Goal: Task Accomplishment & Management: Complete application form

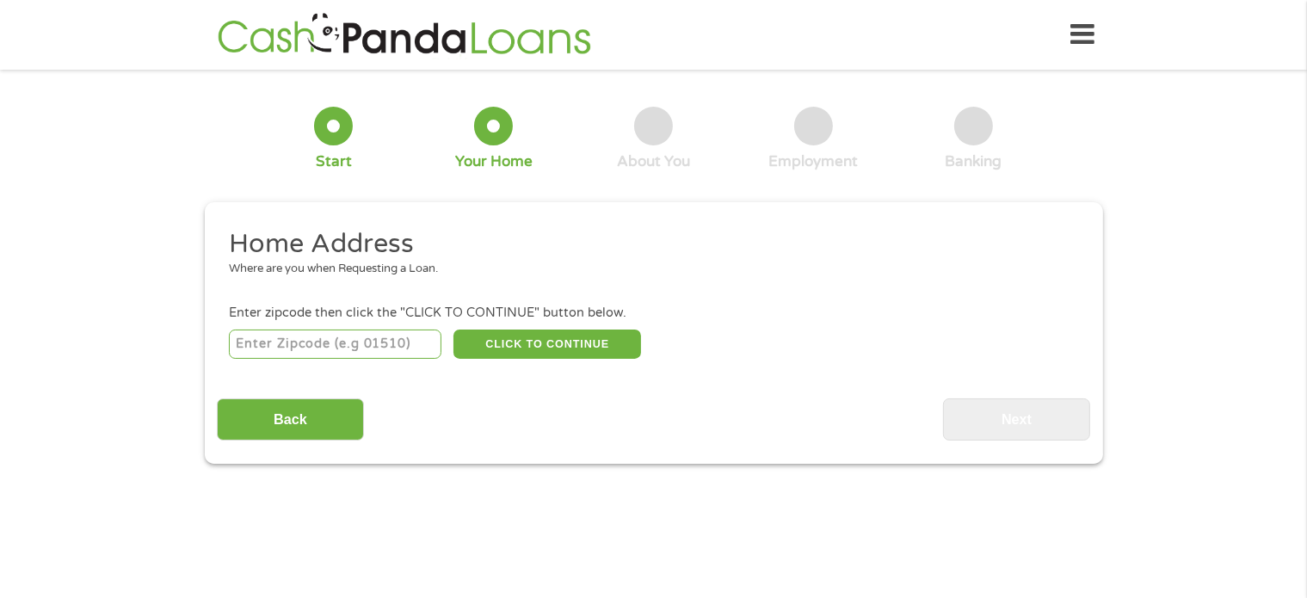
click at [340, 347] on input "number" at bounding box center [335, 344] width 213 height 29
type input "72076"
select select "[US_STATE]"
click at [538, 337] on button "CLICK TO CONTINUE" at bounding box center [547, 344] width 188 height 29
type input "72076"
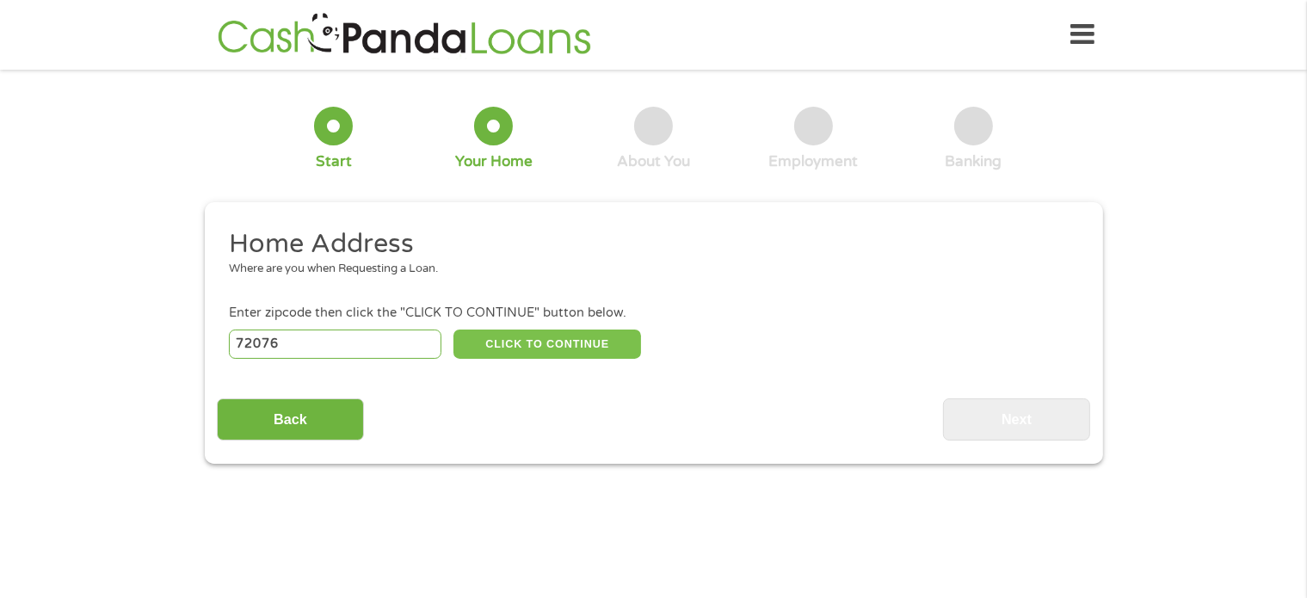
type input "[GEOGRAPHIC_DATA]"
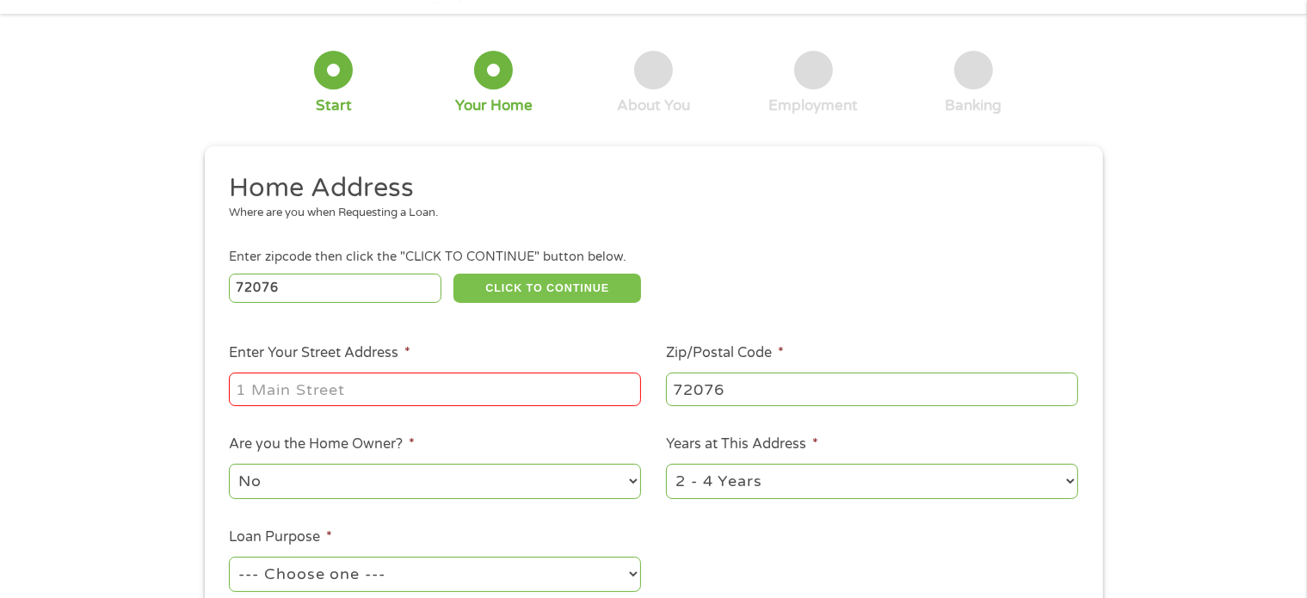
scroll to position [86, 0]
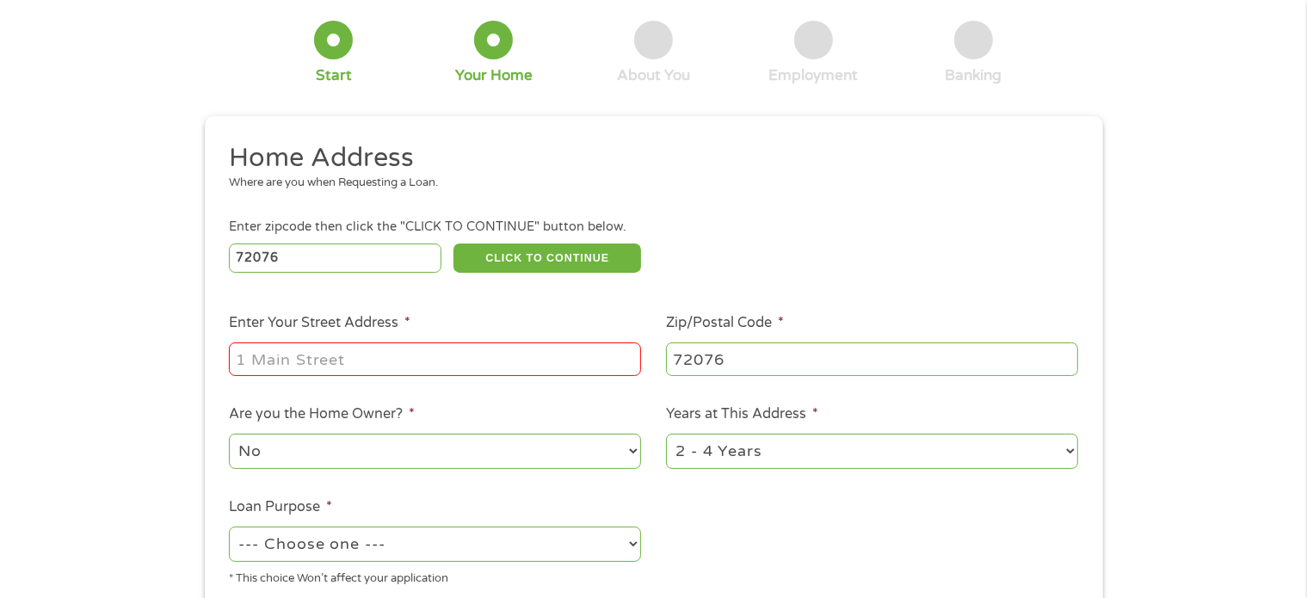
click at [472, 365] on input "Enter Your Street Address *" at bounding box center [435, 358] width 412 height 33
type input "[STREET_ADDRESS][PERSON_NAME]"
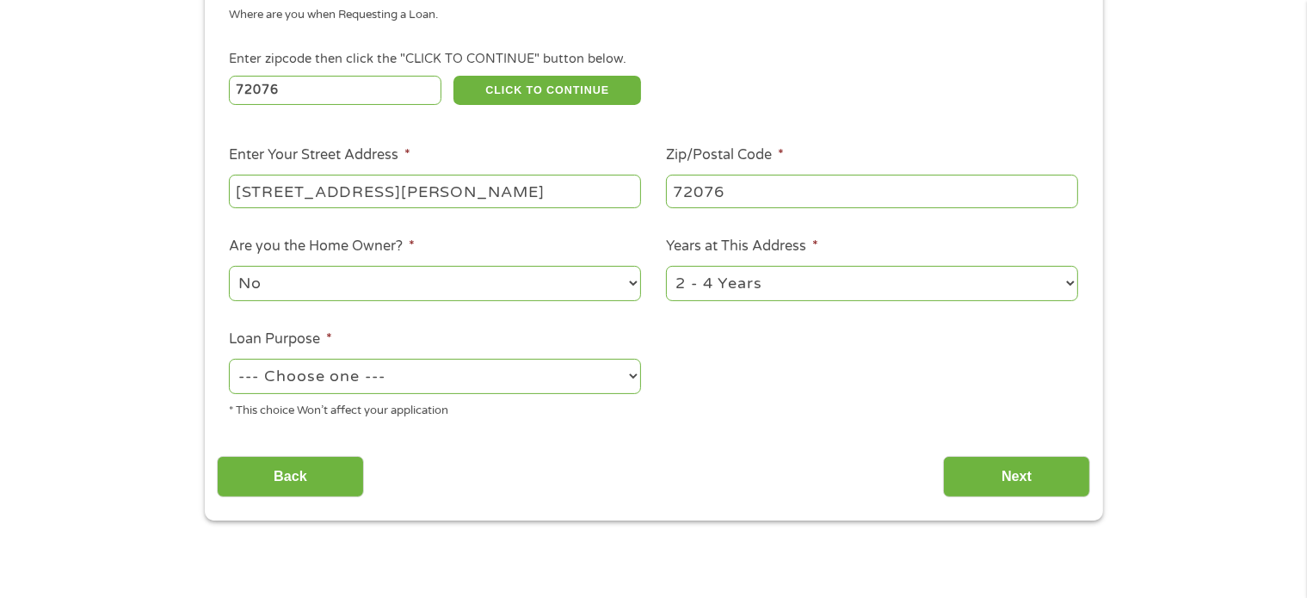
scroll to position [258, 0]
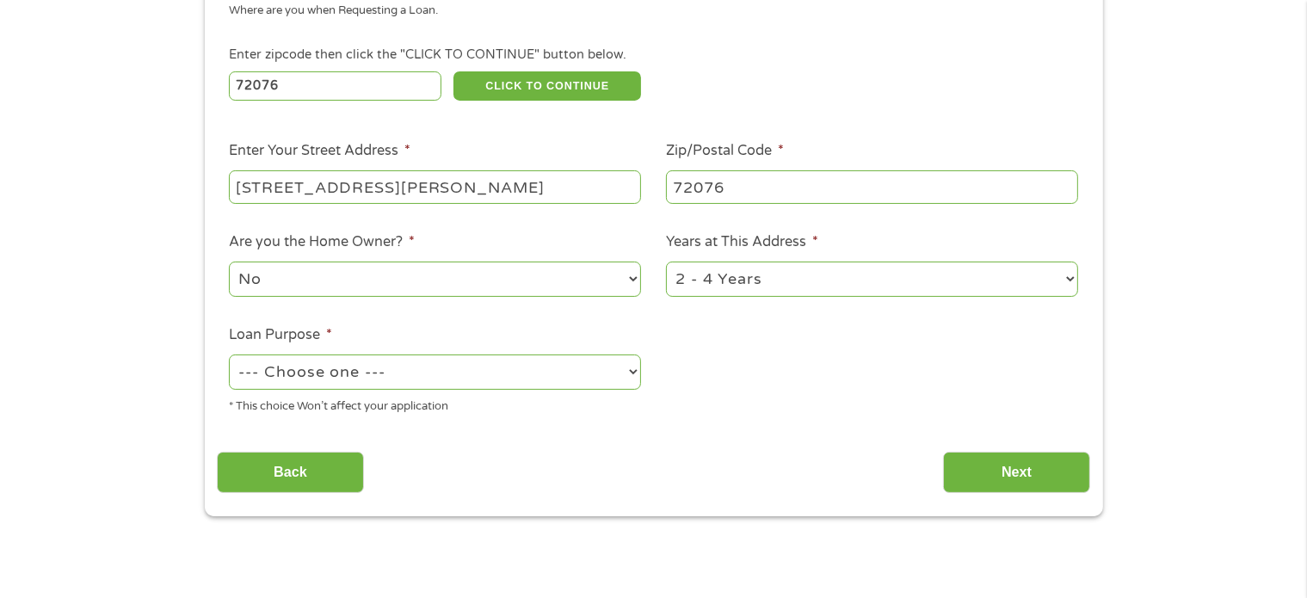
click at [583, 374] on select "--- Choose one --- Pay Bills Debt Consolidation Home Improvement Major Purchase…" at bounding box center [435, 372] width 412 height 35
select select "debtconsolidation"
click at [229, 356] on select "--- Choose one --- Pay Bills Debt Consolidation Home Improvement Major Purchase…" at bounding box center [435, 372] width 412 height 35
click at [972, 464] on input "Next" at bounding box center [1016, 473] width 147 height 42
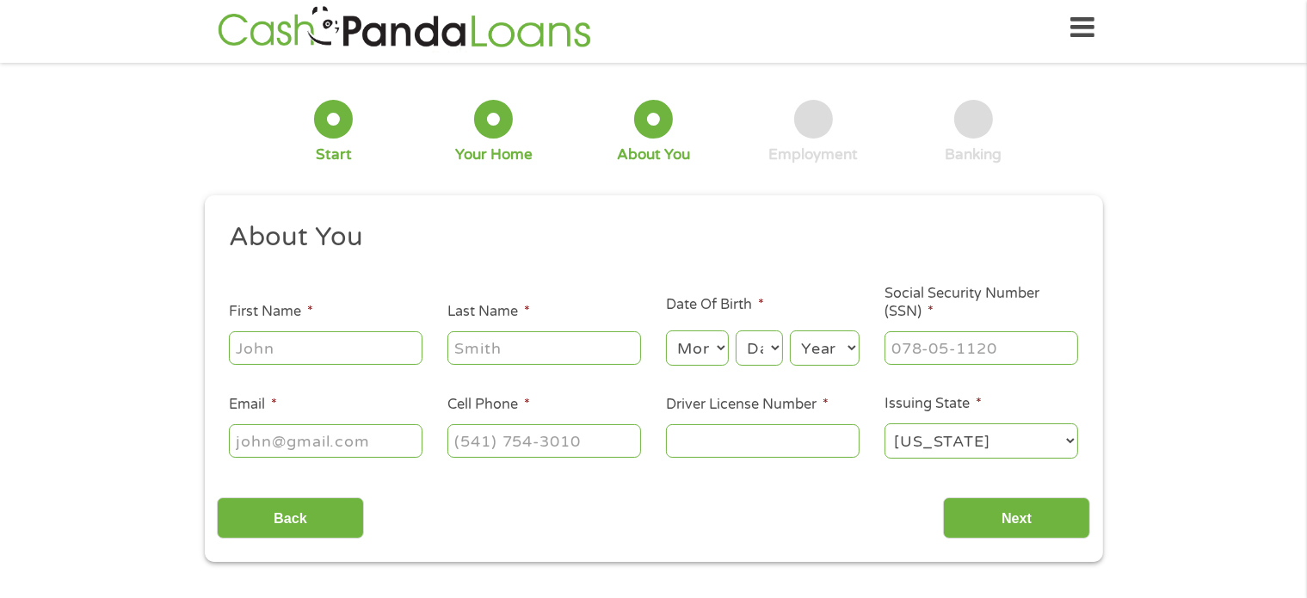
scroll to position [0, 0]
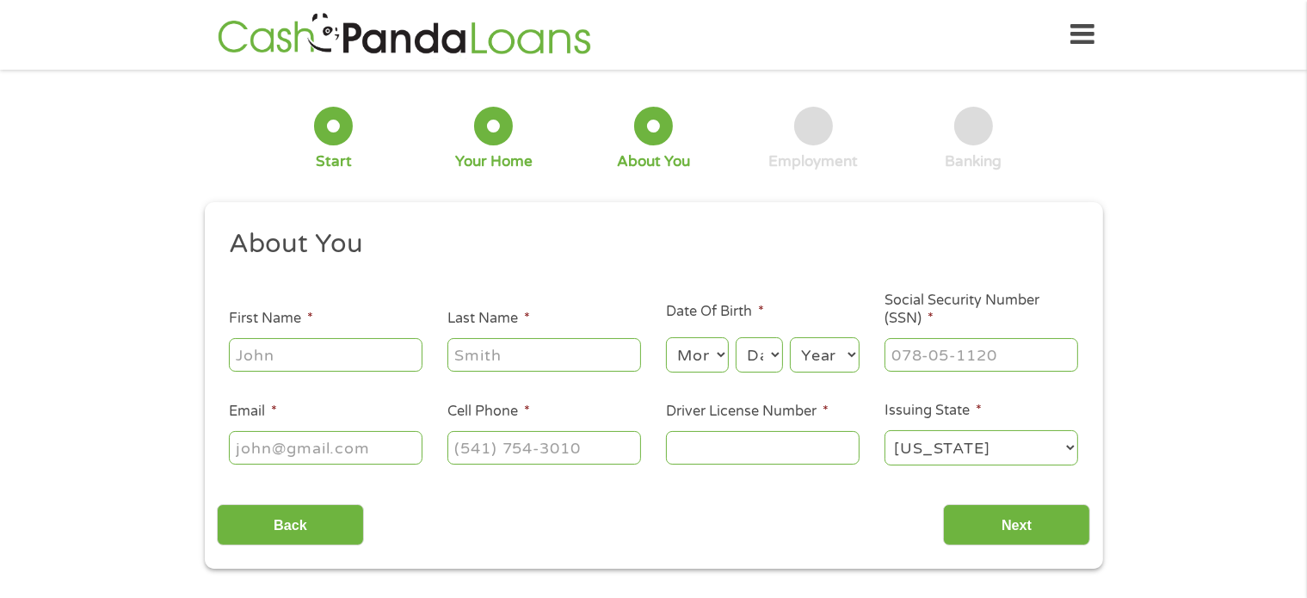
click at [367, 361] on input "First Name *" at bounding box center [326, 354] width 194 height 33
type input "[PERSON_NAME]"
type input "[EMAIL_ADDRESS][DOMAIN_NAME]"
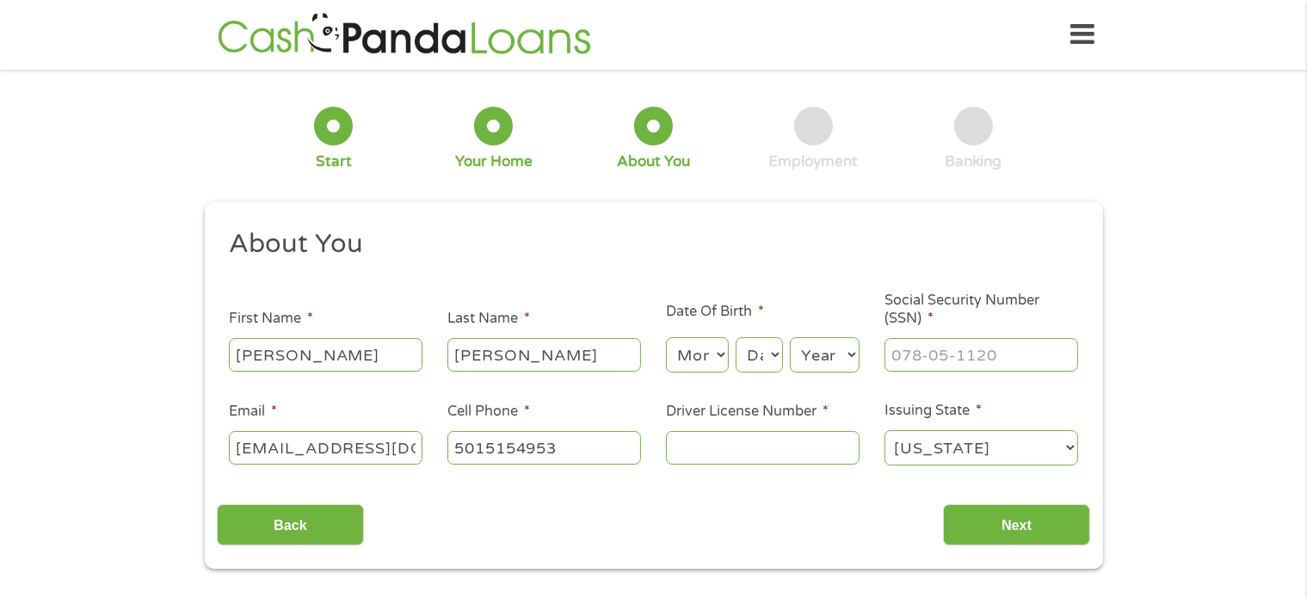
type input "[PHONE_NUMBER]"
click at [719, 351] on select "Month 1 2 3 4 5 6 7 8 9 10 11 12" at bounding box center [697, 354] width 63 height 35
select select "6"
click at [666, 338] on select "Month 1 2 3 4 5 6 7 8 9 10 11 12" at bounding box center [697, 354] width 63 height 35
click at [763, 353] on select "Day 1 2 3 4 5 6 7 8 9 10 11 12 13 14 15 16 17 18 19 20 21 22 23 24 25 26 27 28 …" at bounding box center [759, 354] width 46 height 35
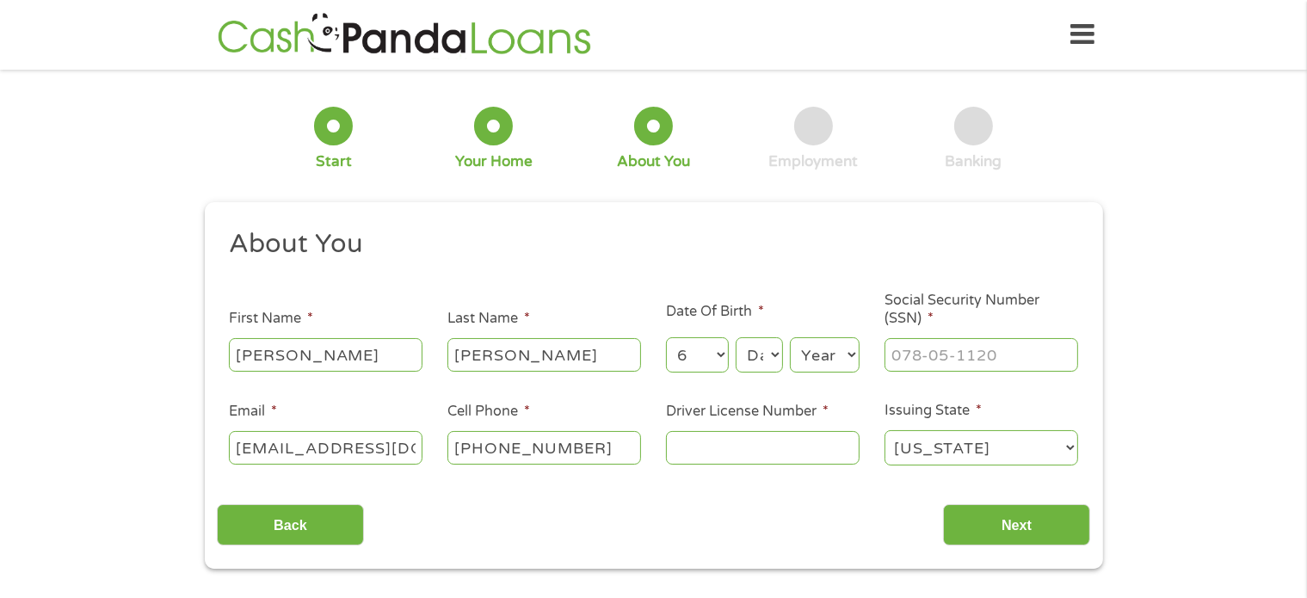
select select "21"
click at [736, 338] on select "Day 1 2 3 4 5 6 7 8 9 10 11 12 13 14 15 16 17 18 19 20 21 22 23 24 25 26 27 28 …" at bounding box center [759, 354] width 46 height 35
click at [826, 352] on select "Year [DATE] 2006 2005 2004 2003 2002 2001 2000 1999 1998 1997 1996 1995 1994 19…" at bounding box center [825, 354] width 70 height 35
select select "1983"
click at [790, 338] on select "Year [DATE] 2006 2005 2004 2003 2002 2001 2000 1999 1998 1997 1996 1995 1994 19…" at bounding box center [825, 354] width 70 height 35
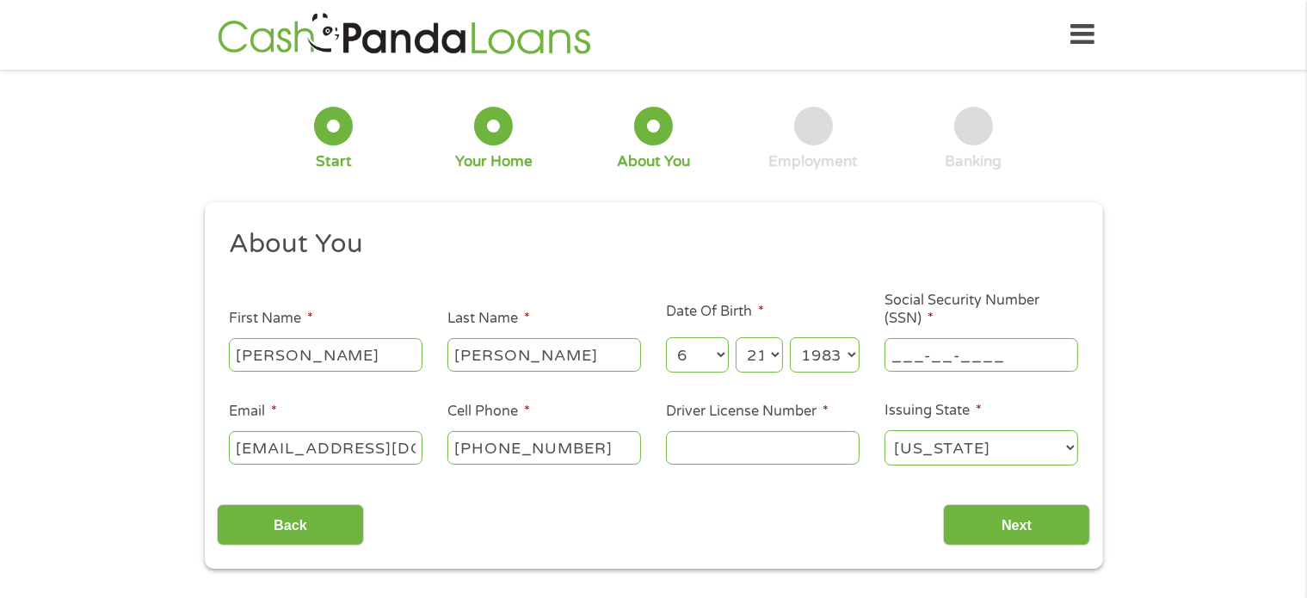
click at [936, 350] on input "___-__-____" at bounding box center [982, 354] width 194 height 33
type input "420-25-3847"
click at [755, 453] on input "Driver License Number *" at bounding box center [763, 447] width 194 height 33
type input "934298646"
click at [992, 528] on input "Next" at bounding box center [1016, 525] width 147 height 42
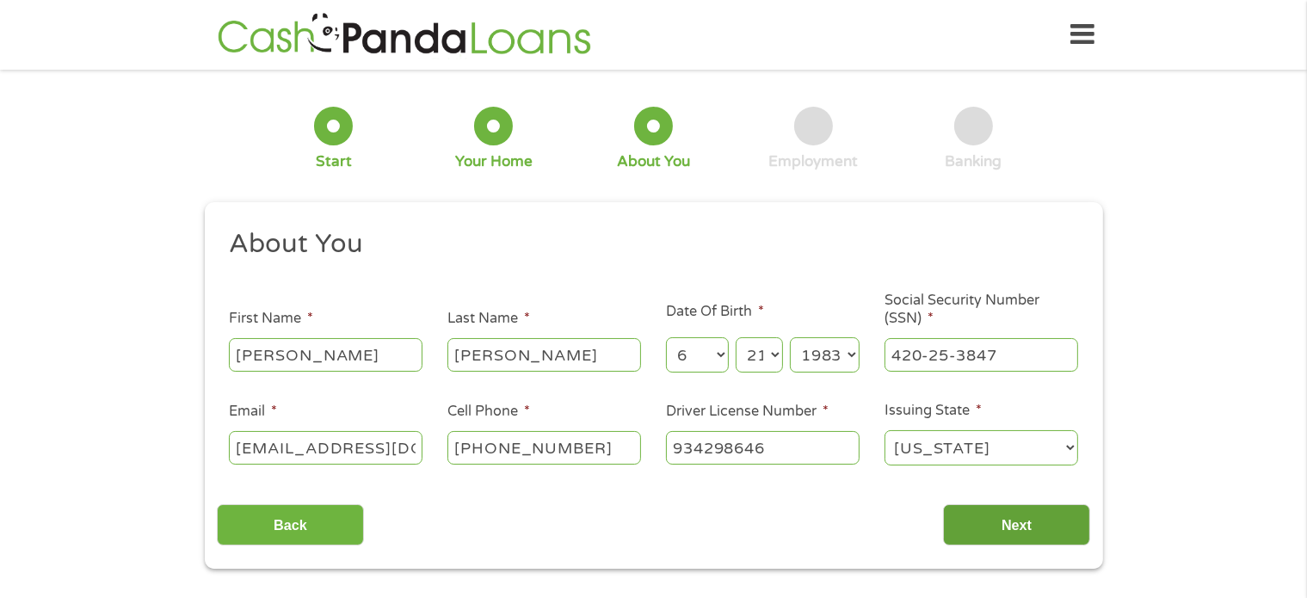
click at [1015, 522] on input "Next" at bounding box center [1016, 525] width 147 height 42
click at [1043, 450] on select "[US_STATE] [US_STATE] [US_STATE] [US_STATE] [US_STATE] [US_STATE] [US_STATE] [U…" at bounding box center [982, 447] width 194 height 35
click at [885, 431] on select "[US_STATE] [US_STATE] [US_STATE] [US_STATE] [US_STATE] [US_STATE] [US_STATE] [U…" at bounding box center [982, 447] width 194 height 35
click at [1176, 240] on div "1 Start 2 Your Home 3 About You 4 Employment 5 Banking 6 This field is hidden w…" at bounding box center [653, 325] width 1307 height 487
click at [1070, 520] on input "Next" at bounding box center [1016, 525] width 147 height 42
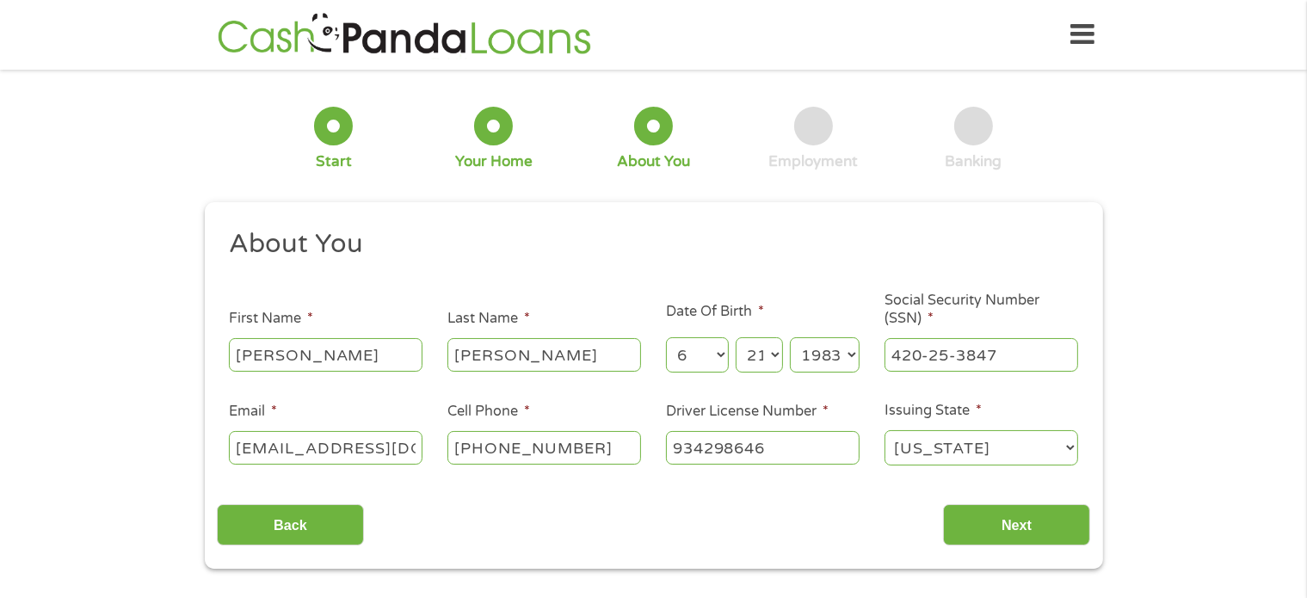
click at [719, 356] on select "Month 1 2 3 4 5 6 7 8 9 10 11 12" at bounding box center [697, 354] width 63 height 35
click at [758, 359] on select "Day 1 2 3 4 5 6 7 8 9 10 11 12 13 14 15 16 17 18 19 20 21 22 23 24 25 26 27 28 …" at bounding box center [759, 354] width 46 height 35
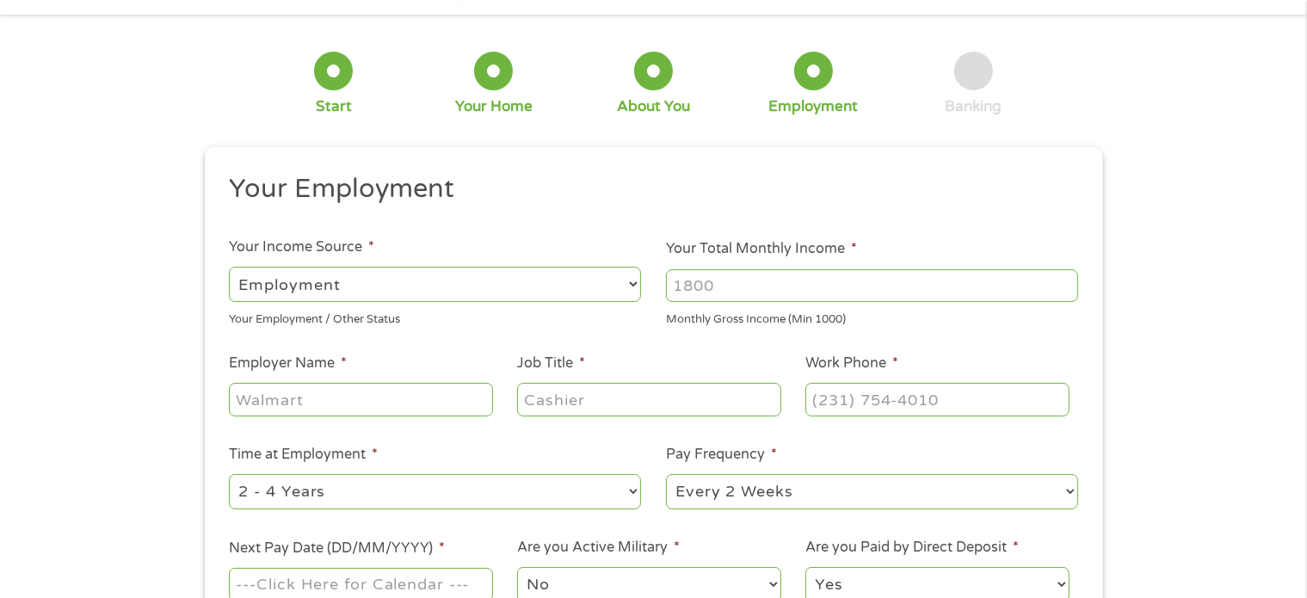
scroll to position [86, 0]
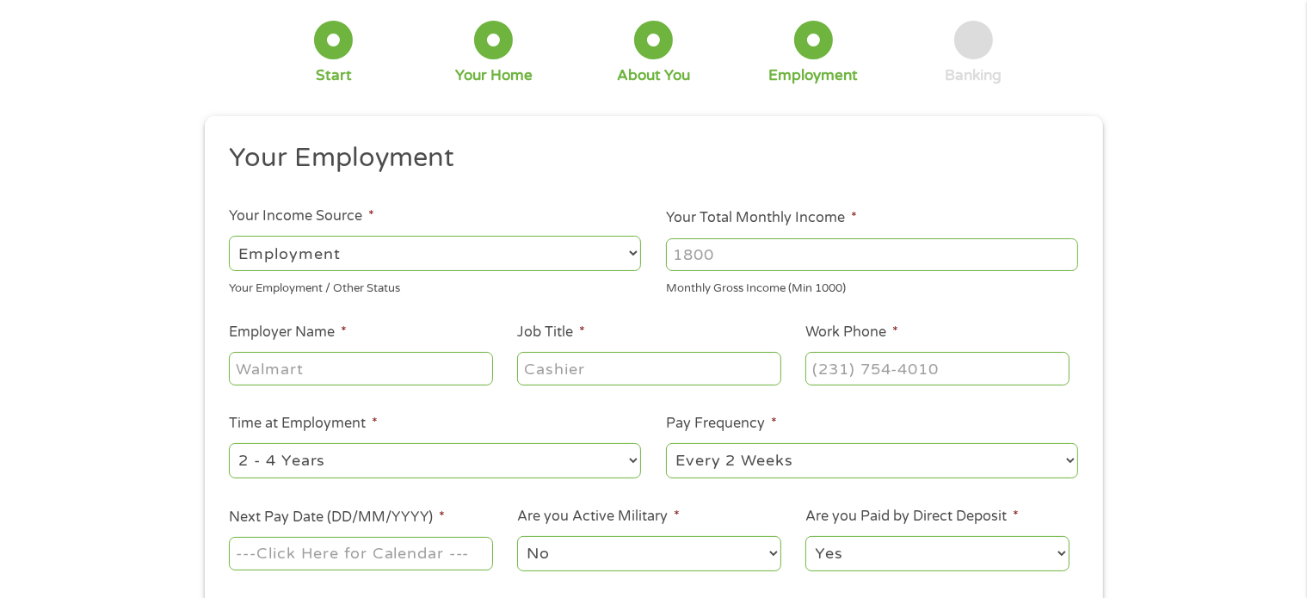
click at [421, 250] on select "--- Choose one --- Employment [DEMOGRAPHIC_DATA] Benefits" at bounding box center [435, 253] width 412 height 35
click at [752, 260] on input "Your Total Monthly Income *" at bounding box center [872, 254] width 412 height 33
type input "2800"
click at [430, 366] on input "Employer Name *" at bounding box center [360, 368] width 263 height 33
type input "[US_STATE] School for the Blind"
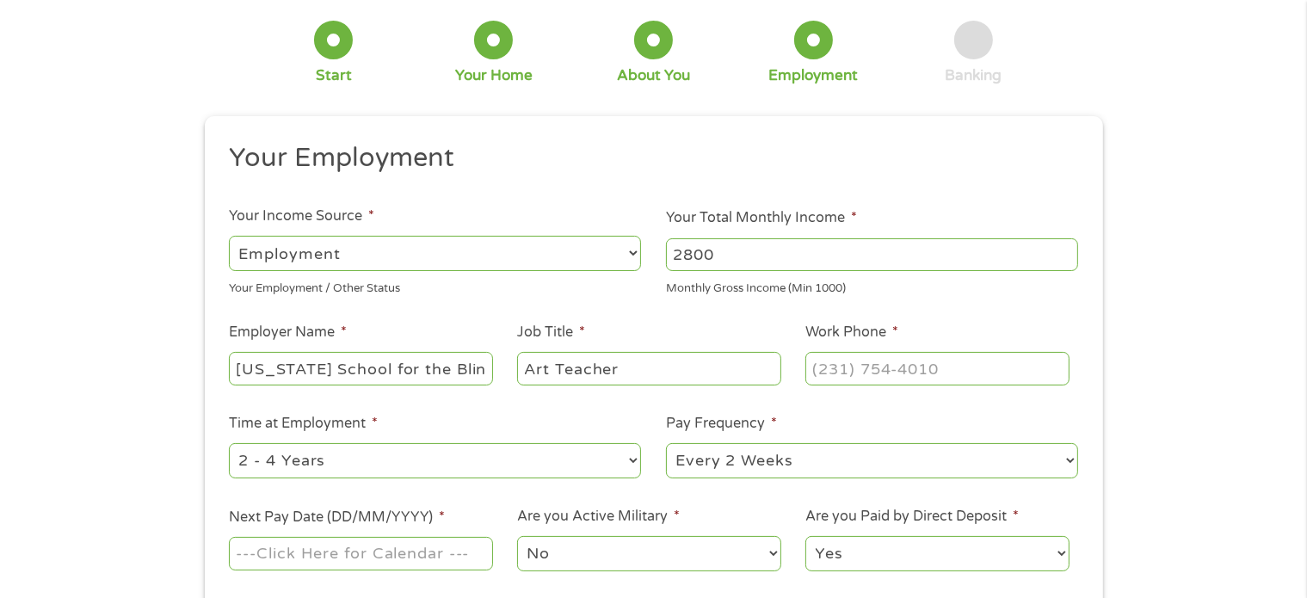
type input "Art Teacher"
type input "[PHONE_NUMBER]"
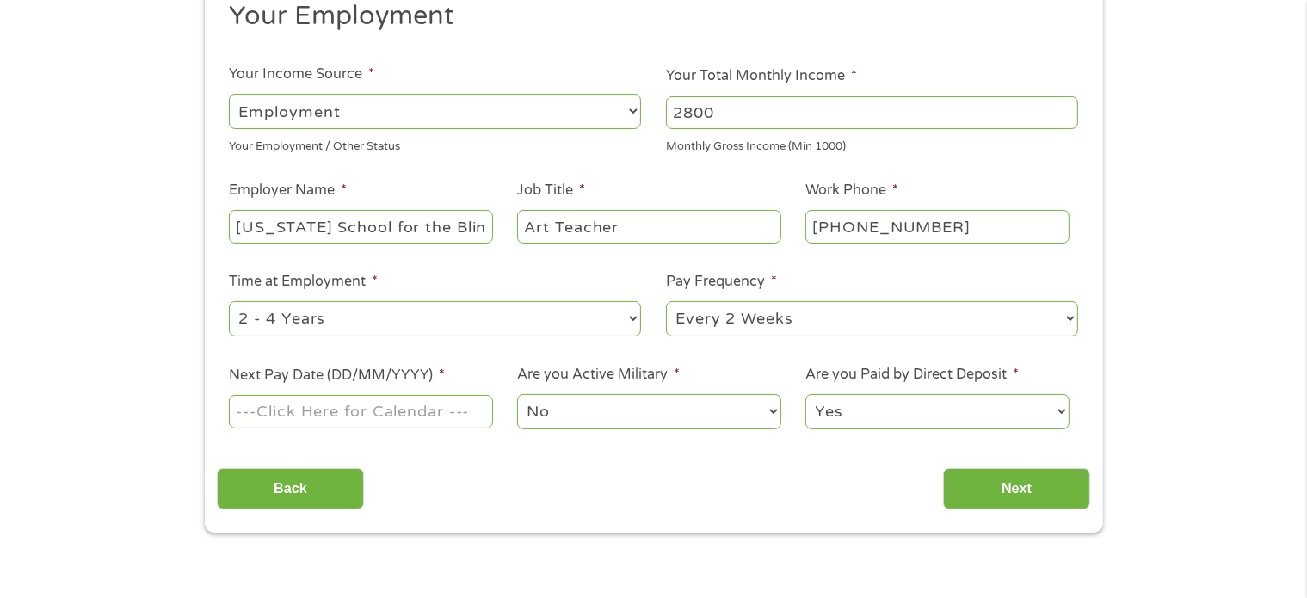
scroll to position [258, 0]
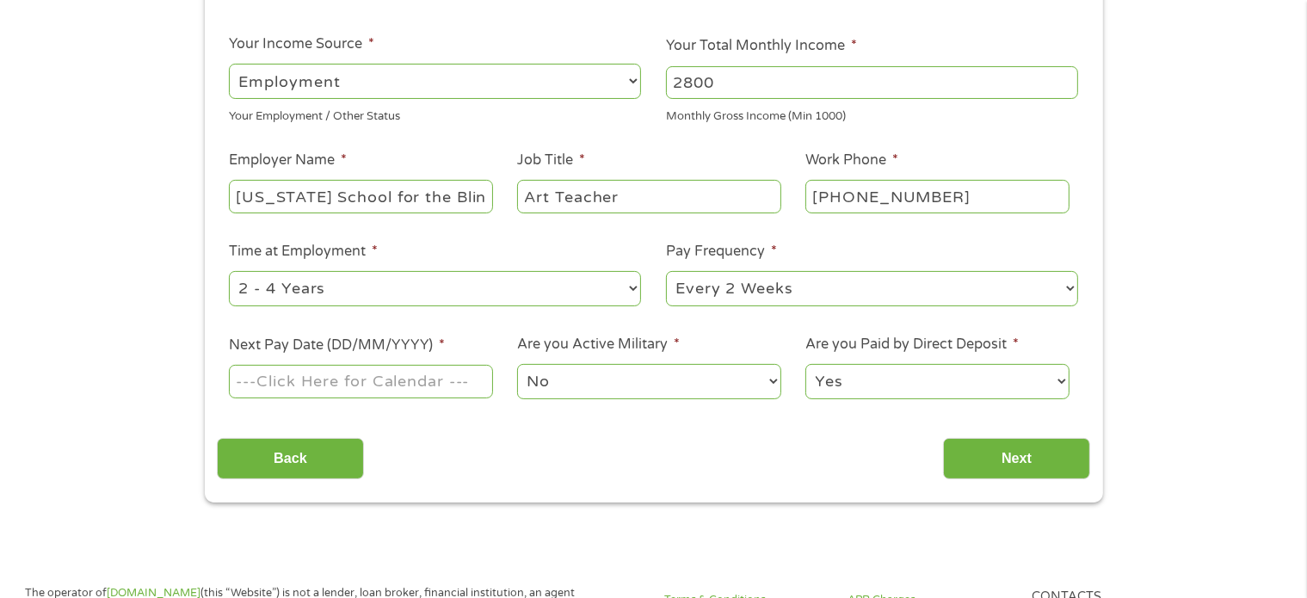
click at [361, 373] on input "Next Pay Date (DD/MM/YYYY) *" at bounding box center [360, 381] width 263 height 33
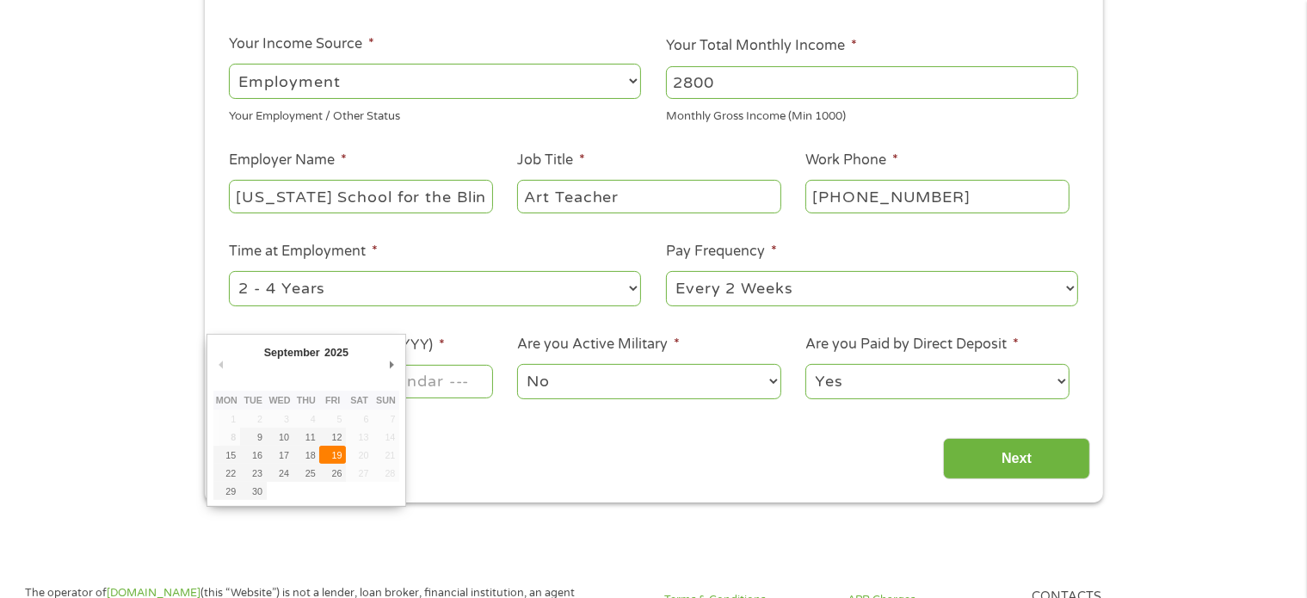
type input "[DATE]"
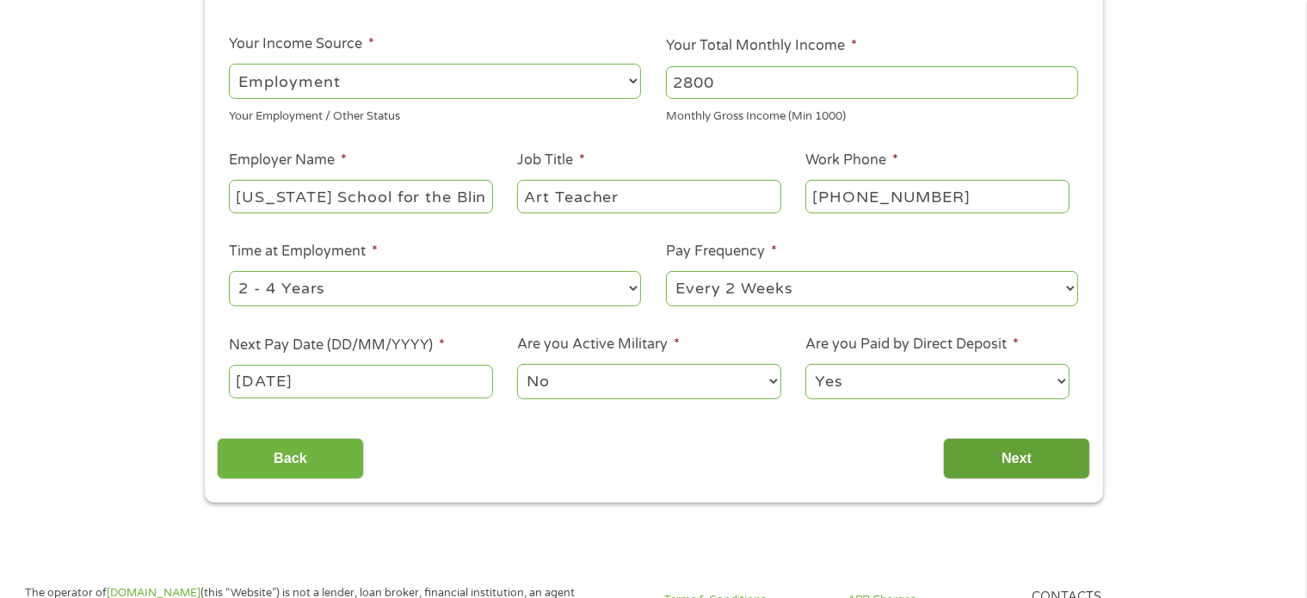
click at [1014, 453] on input "Next" at bounding box center [1016, 459] width 147 height 42
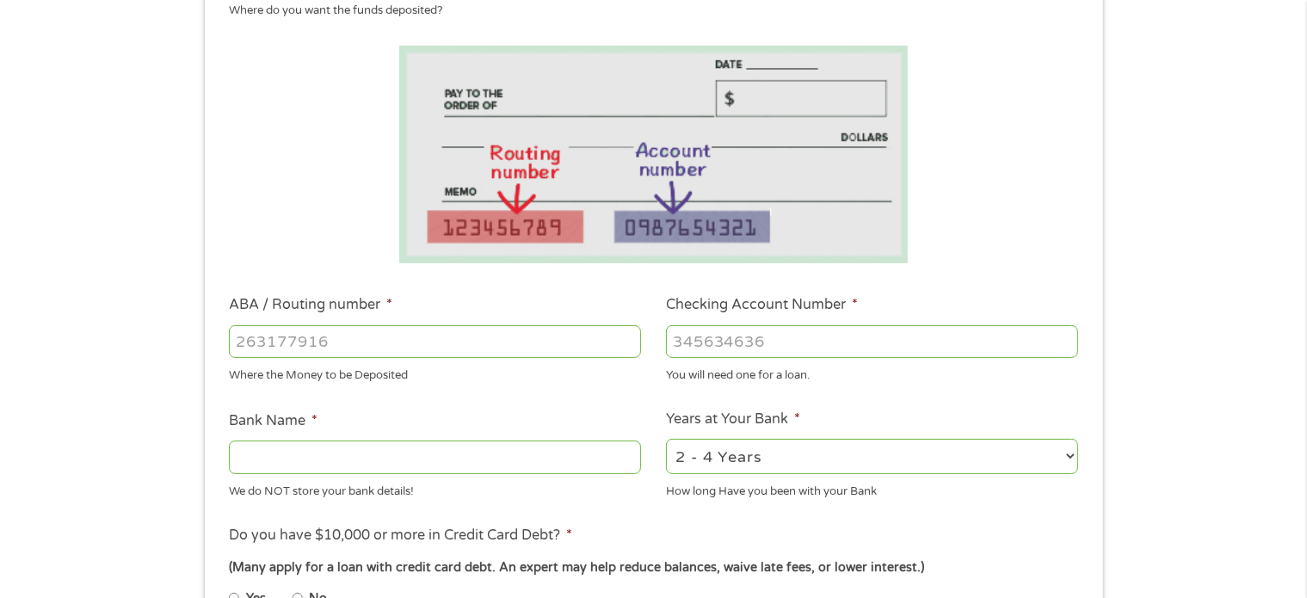
click at [427, 346] on input "ABA / Routing number *" at bounding box center [435, 341] width 412 height 33
type input "062000019"
type input "REGIONS BANK"
type input "062000019"
click at [735, 340] on input "Checking Account Number *" at bounding box center [872, 341] width 412 height 33
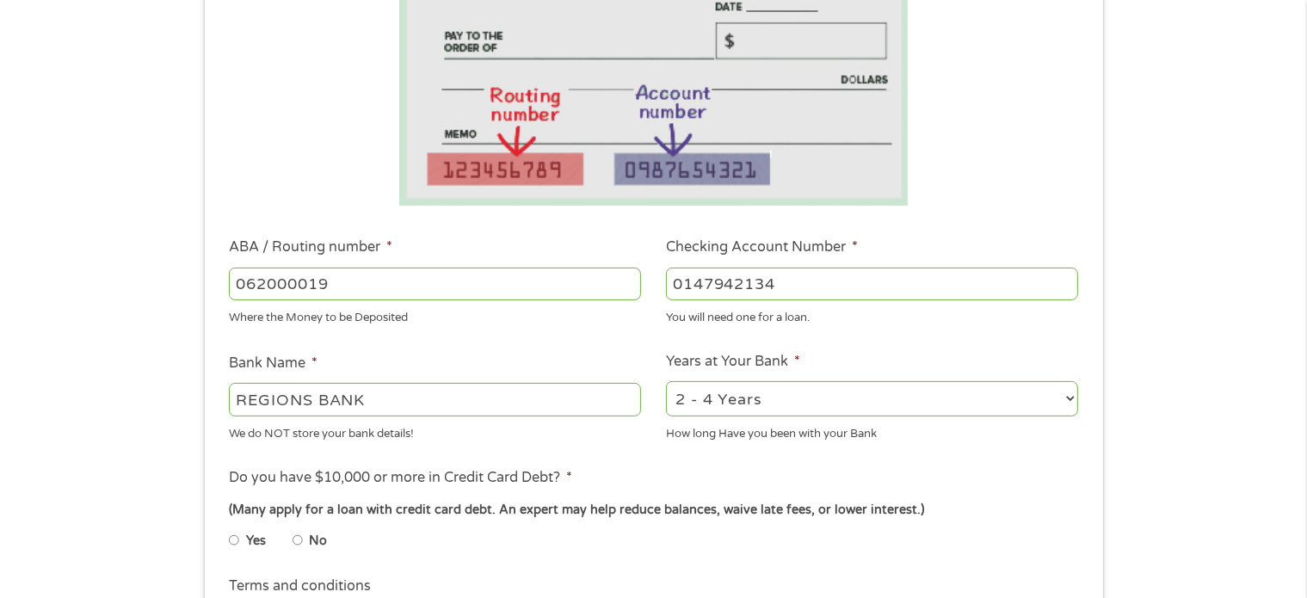
scroll to position [430, 0]
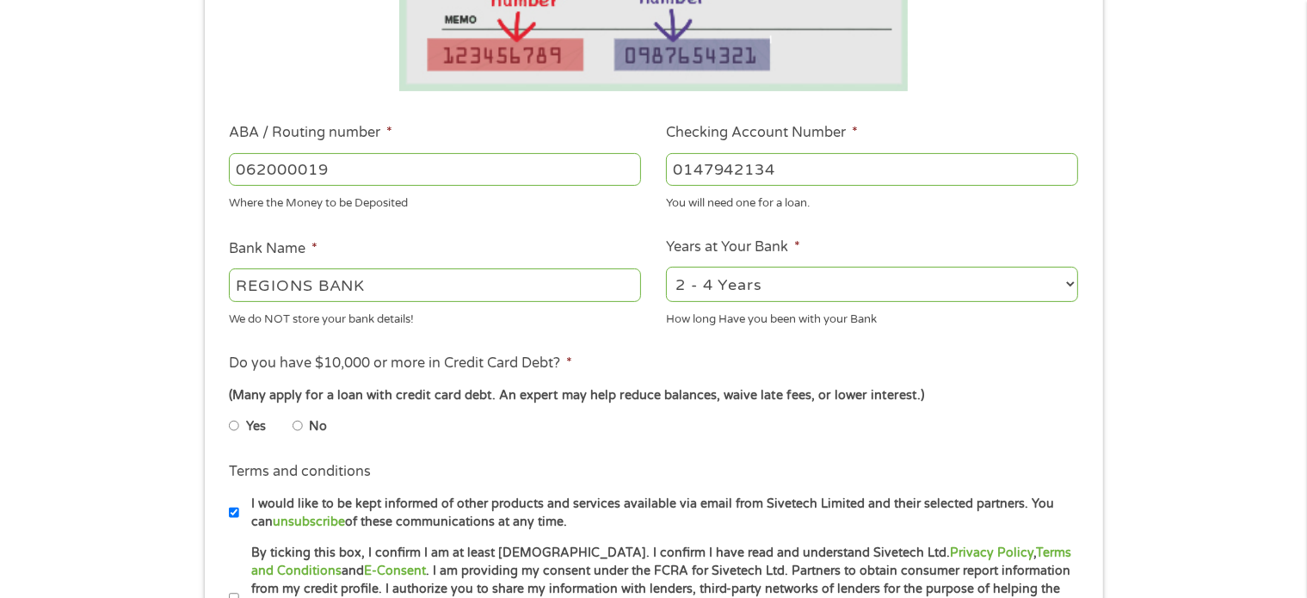
type input "0147942134"
click at [827, 285] on select "2 - 4 Years 6 - 12 Months 1 - 2 Years Over 4 Years" at bounding box center [872, 284] width 412 height 35
select select "60months"
click at [666, 268] on select "2 - 4 Years 6 - 12 Months 1 - 2 Years Over 4 Years" at bounding box center [872, 284] width 412 height 35
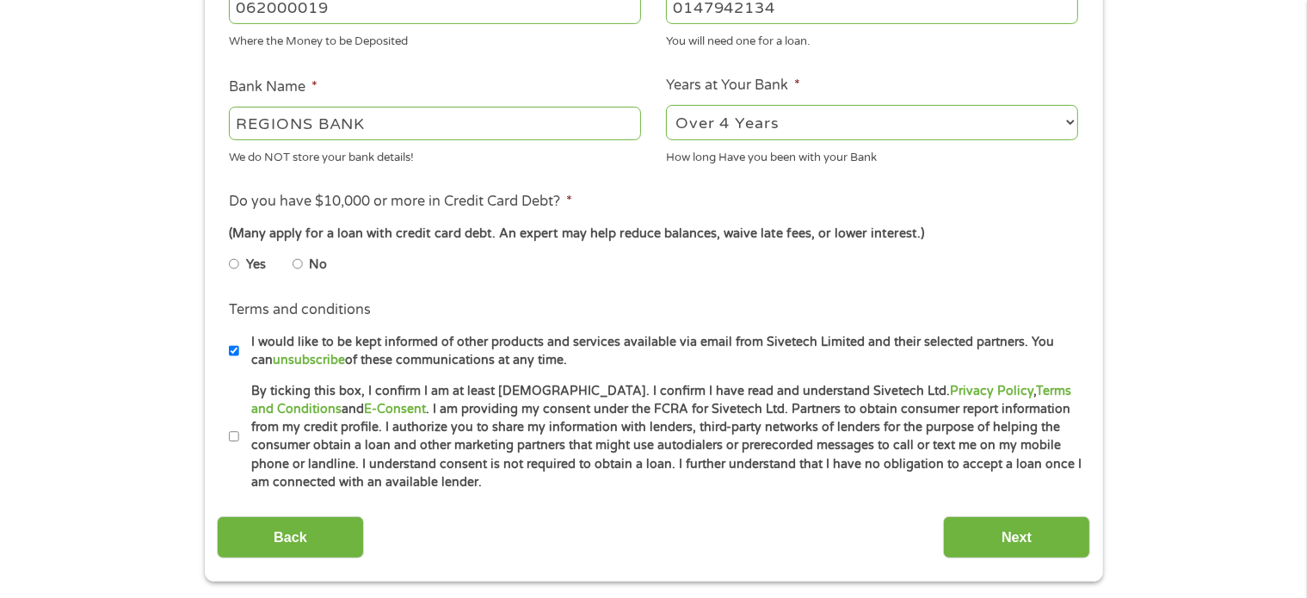
scroll to position [602, 0]
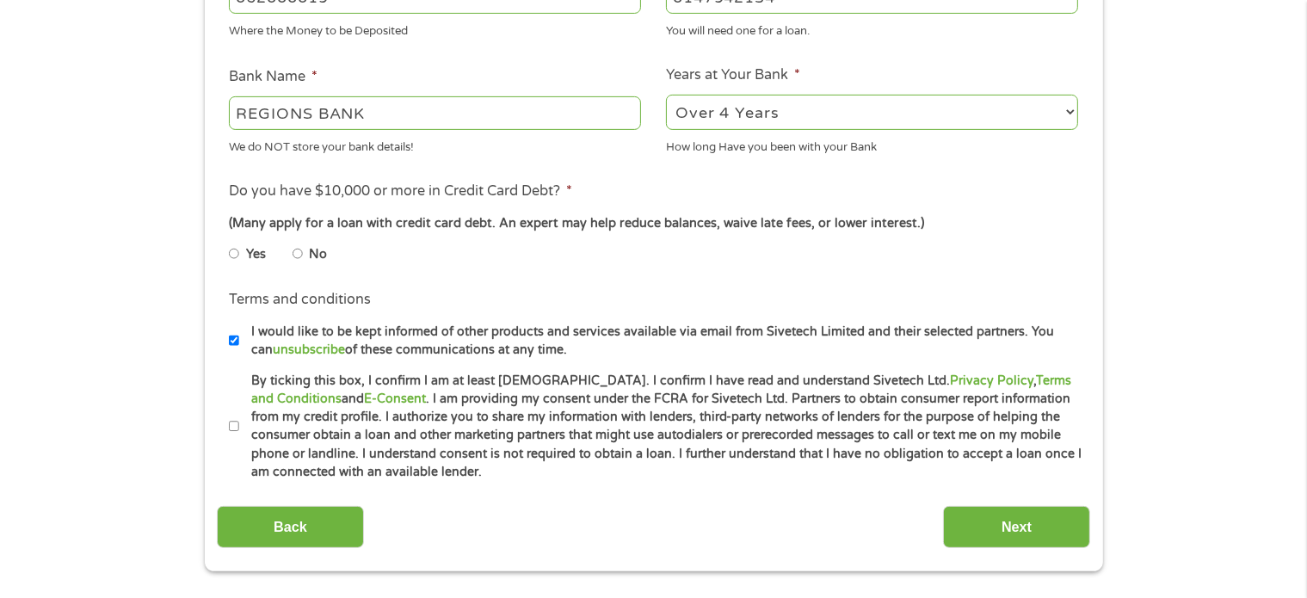
click at [299, 254] on input "No" at bounding box center [298, 254] width 10 height 28
radio input "true"
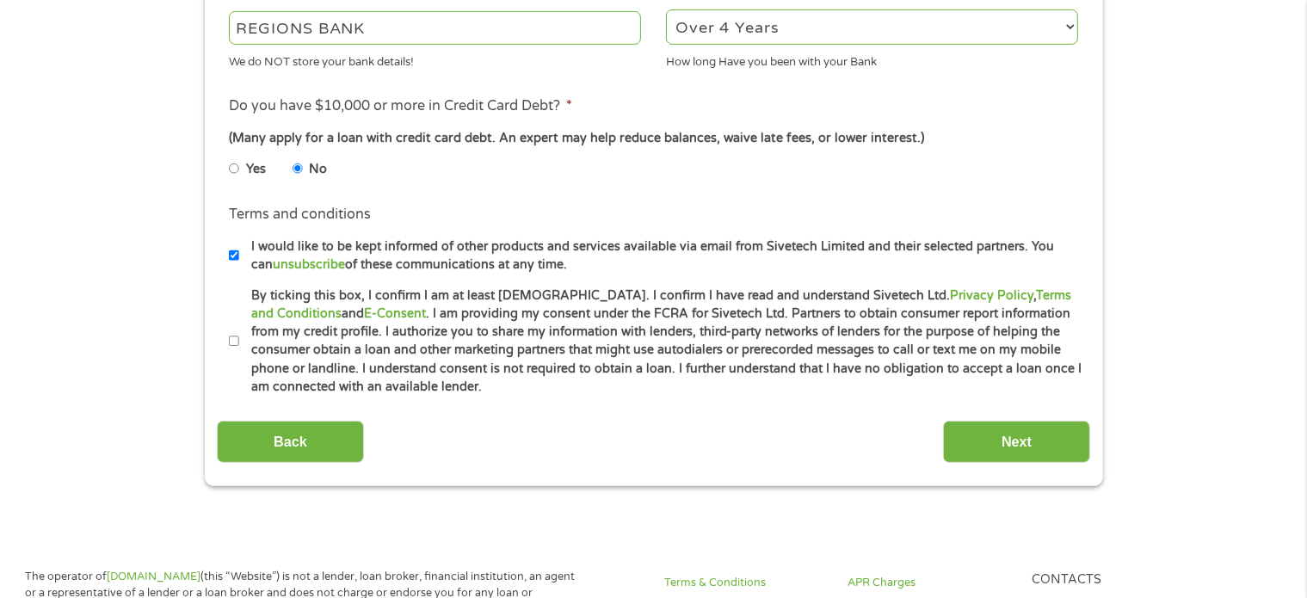
scroll to position [688, 0]
click at [234, 250] on input "I would like to be kept informed of other products and services available via e…" at bounding box center [234, 255] width 10 height 28
checkbox input "false"
click at [244, 334] on label "By ticking this box, I confirm I am at least [DEMOGRAPHIC_DATA]. I confirm I ha…" at bounding box center [661, 341] width 844 height 110
click at [239, 334] on input "By ticking this box, I confirm I am at least [DEMOGRAPHIC_DATA]. I confirm I ha…" at bounding box center [234, 341] width 10 height 28
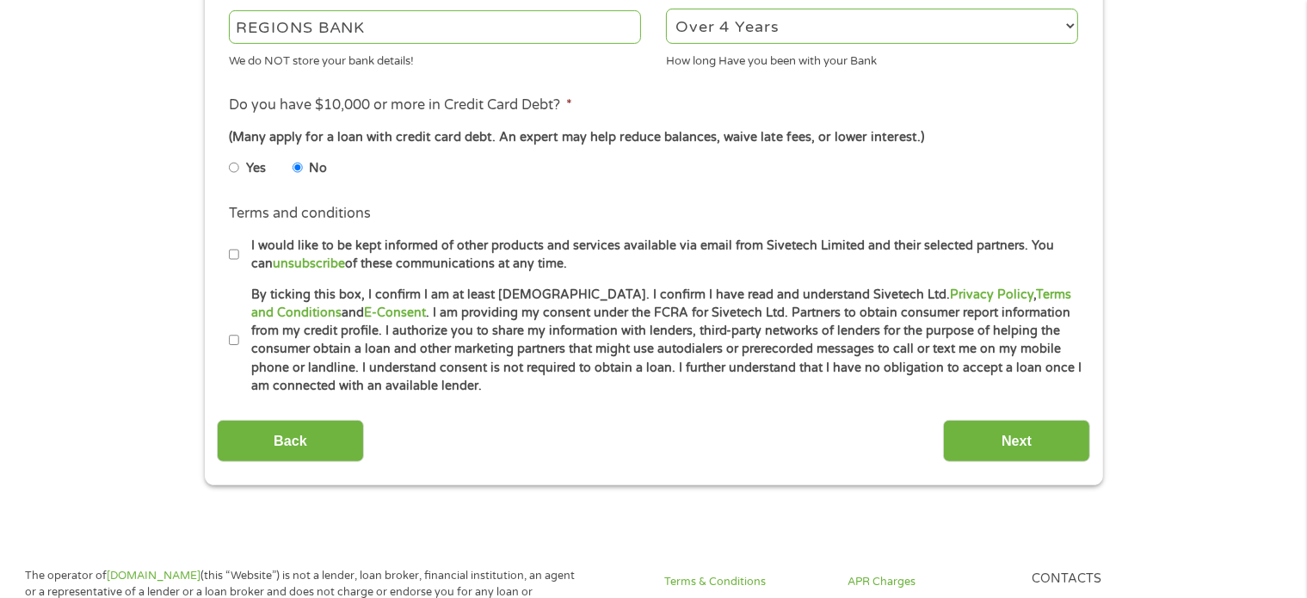
checkbox input "true"
click at [1032, 433] on input "Next" at bounding box center [1016, 441] width 147 height 42
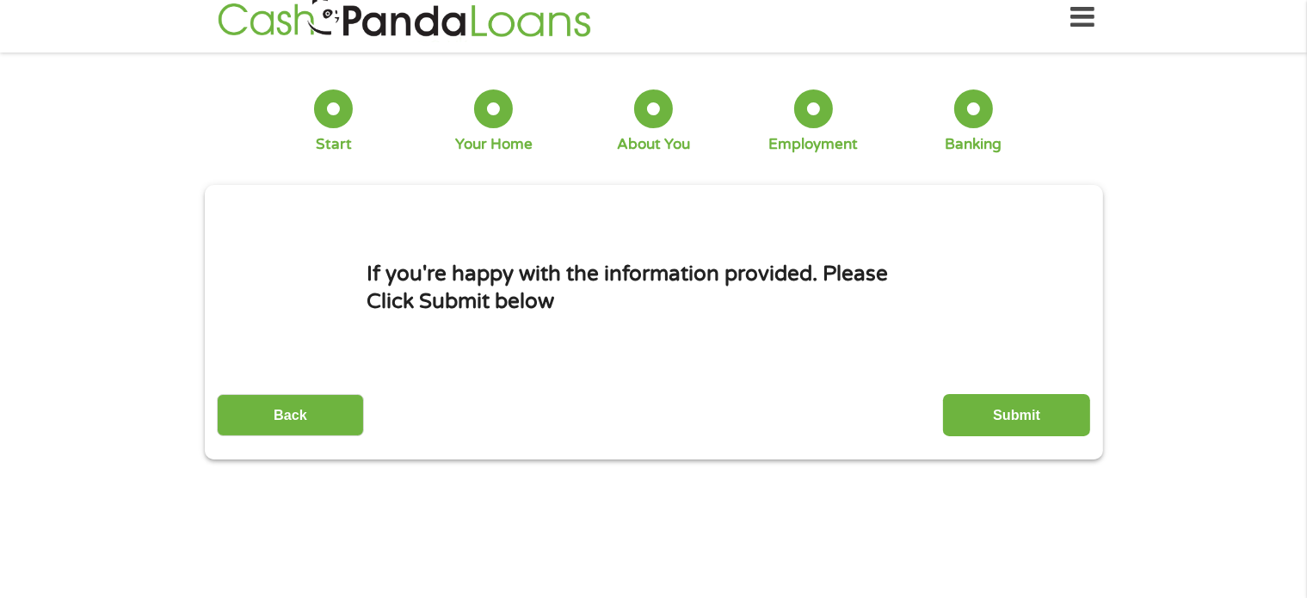
scroll to position [0, 0]
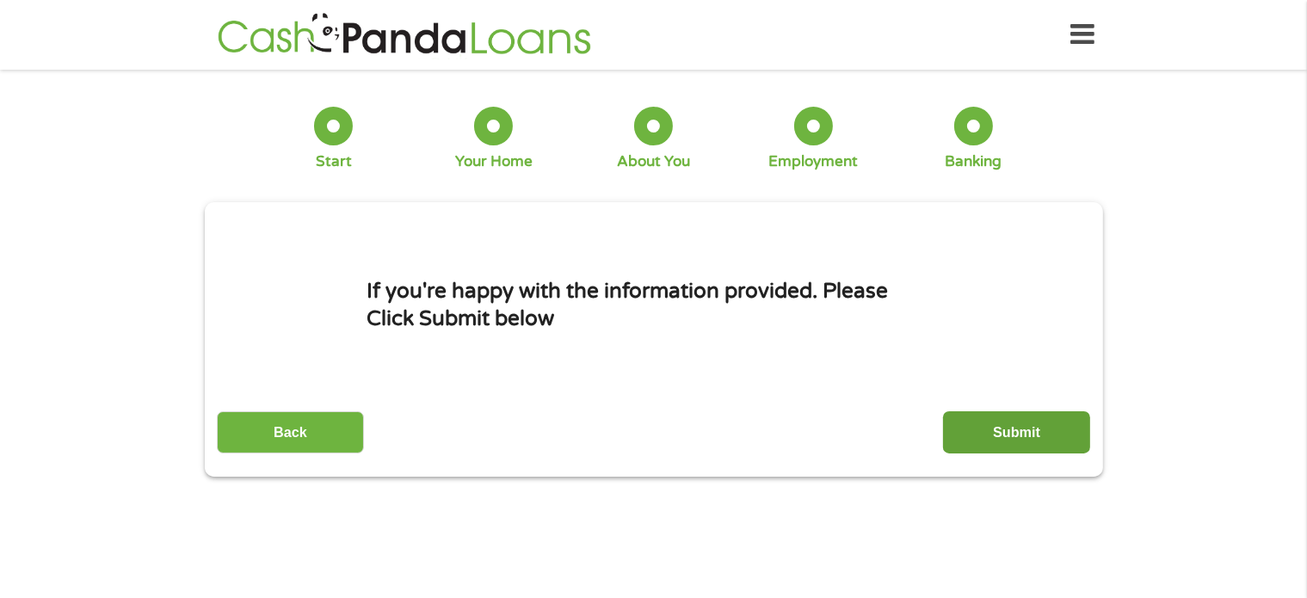
click at [1009, 436] on input "Submit" at bounding box center [1016, 432] width 147 height 42
